Goal: Task Accomplishment & Management: Manage account settings

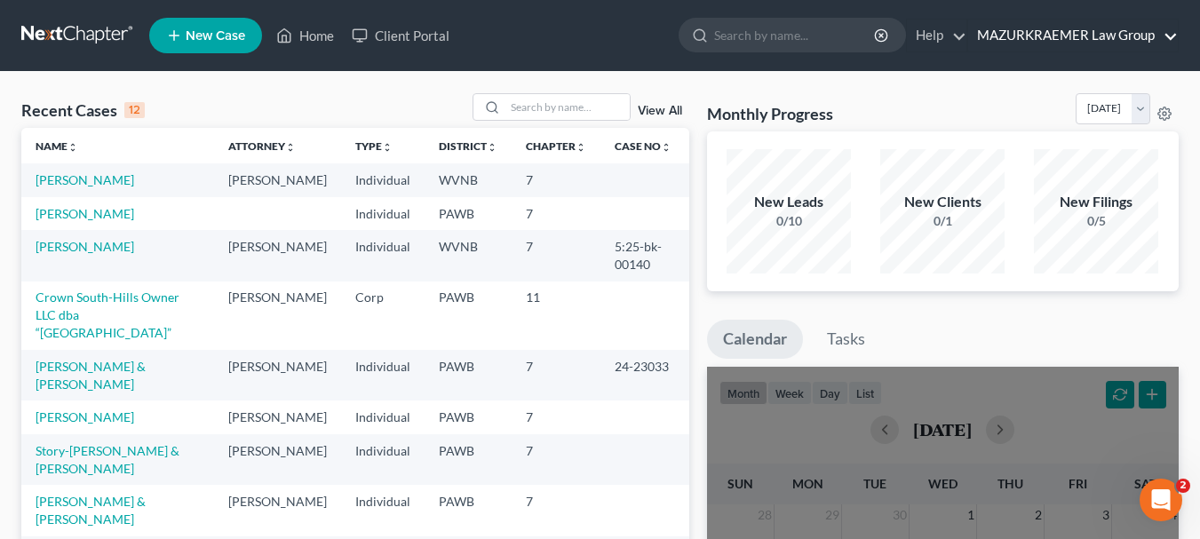
click at [1103, 37] on link "MAZURKRAEMER Law Group" at bounding box center [1073, 36] width 210 height 32
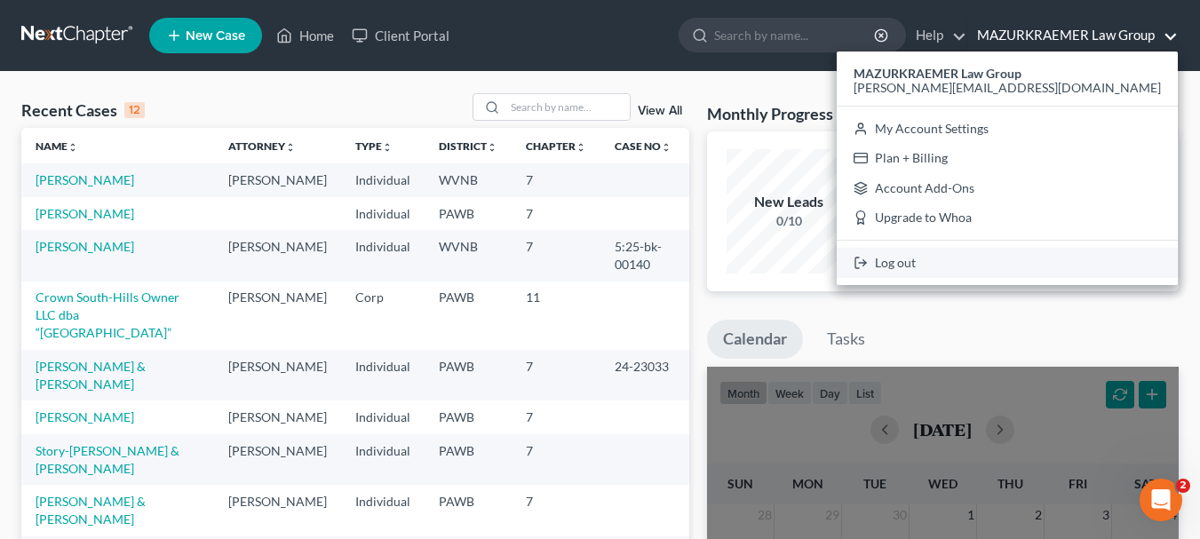
click at [1042, 258] on link "Log out" at bounding box center [1007, 263] width 341 height 30
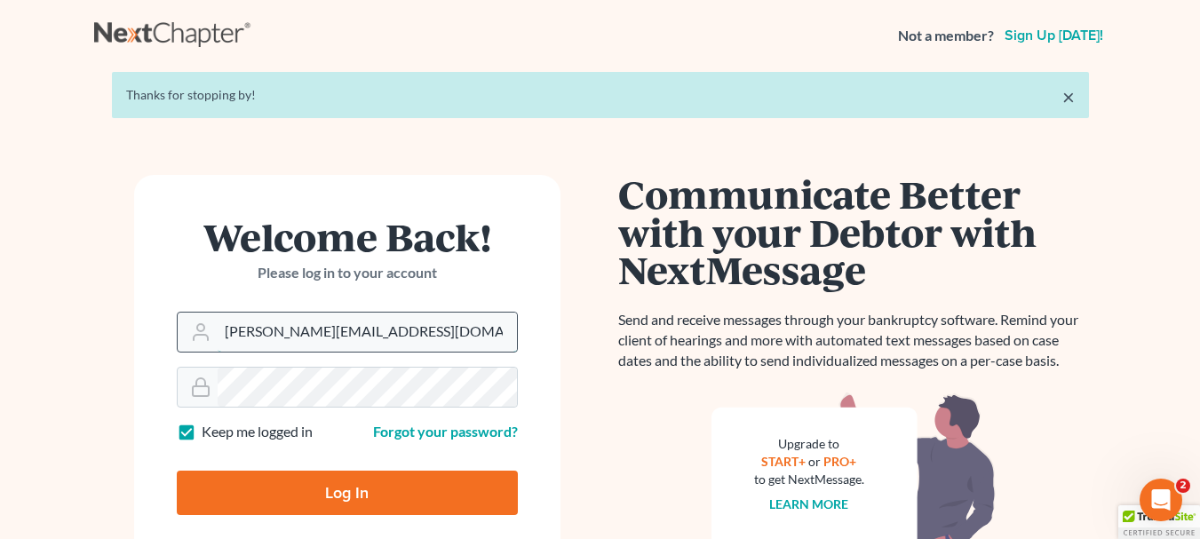
click at [314, 337] on input "[PERSON_NAME][EMAIL_ADDRESS][DOMAIN_NAME]" at bounding box center [367, 332] width 299 height 39
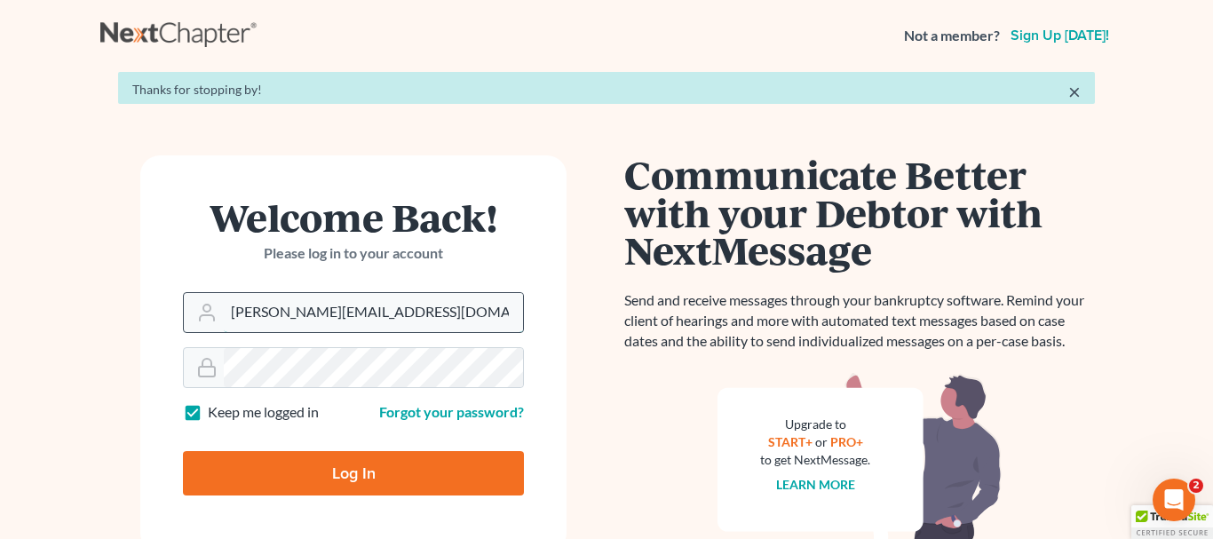
type input "[EMAIL_ADDRESS][DOMAIN_NAME]"
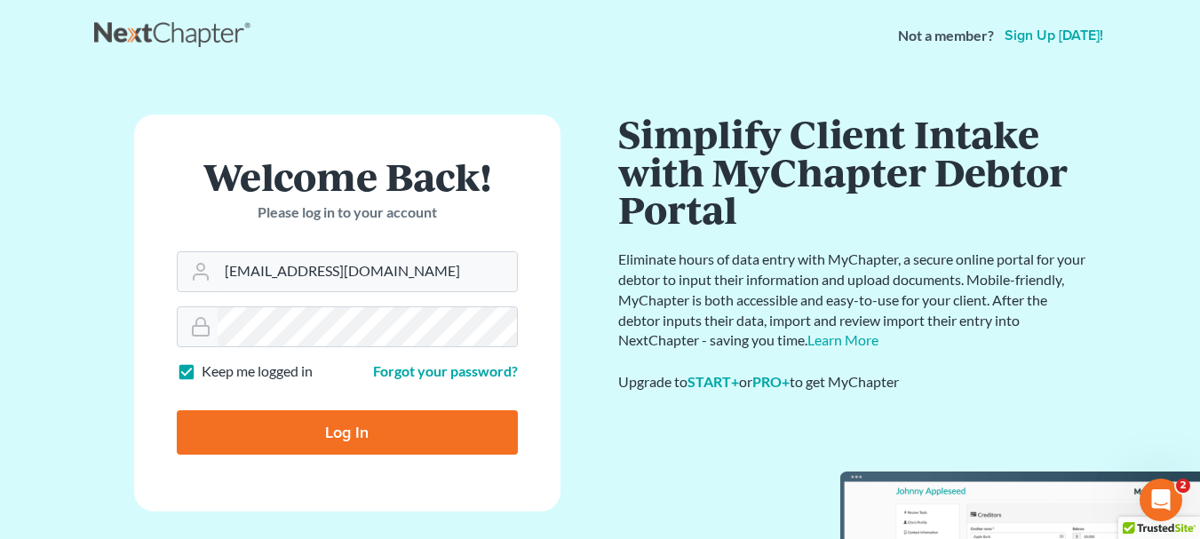
click at [382, 436] on input "Log In" at bounding box center [347, 432] width 341 height 44
type input "Thinking..."
